Goal: Task Accomplishment & Management: Manage account settings

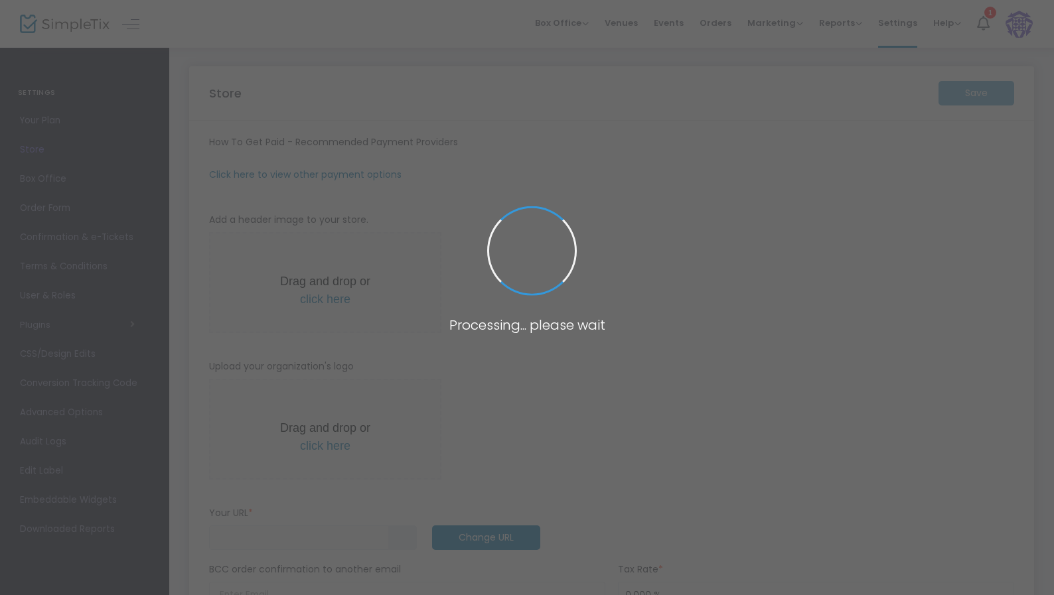
type input "https://Teaandtisanes"
radio input "true"
radio input "false"
radio input "true"
type input "Tea & Tisanes"
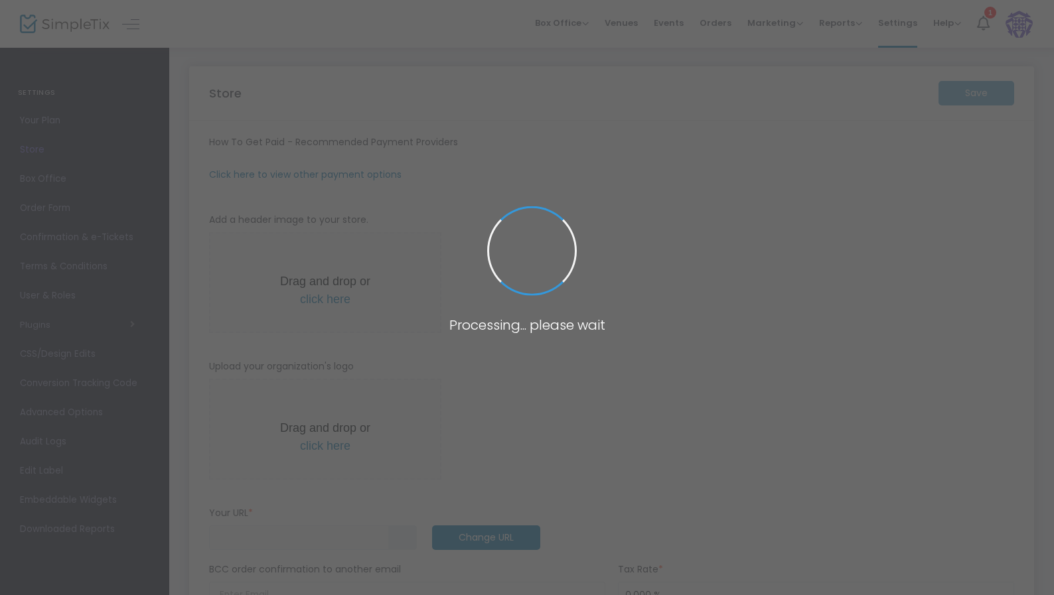
type input "+1 662-532-2775"
type input "www.facebook.com/teaandtisanes/"
type input "https://www.instagram.com/tea_and_tisanes_hernando?igsh=MzcwaXR6Yzduanp5"
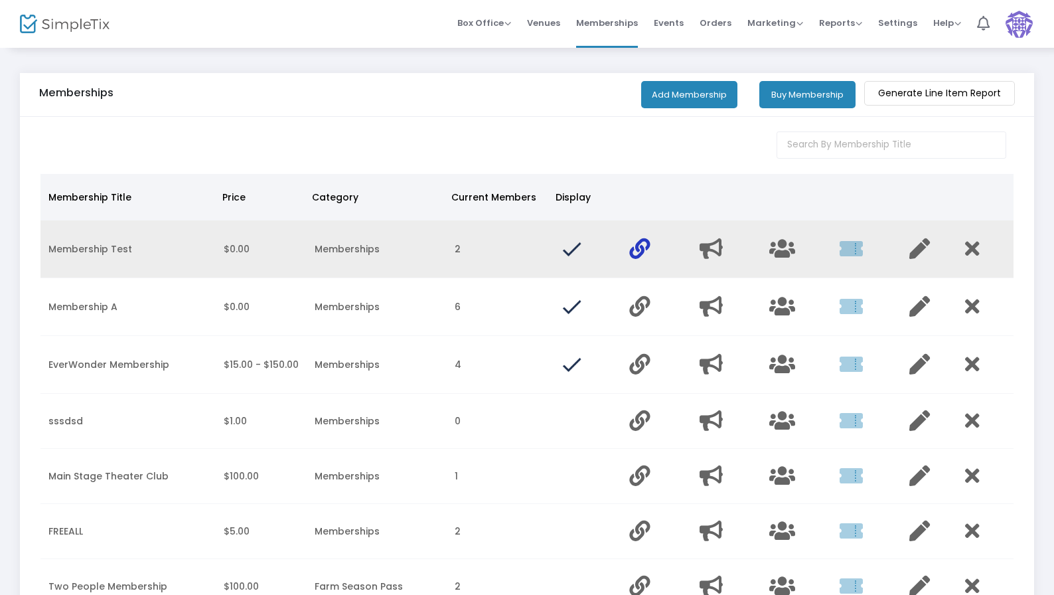
click at [642, 251] on icon "Data table" at bounding box center [639, 248] width 21 height 21
